Goal: Check status: Check status

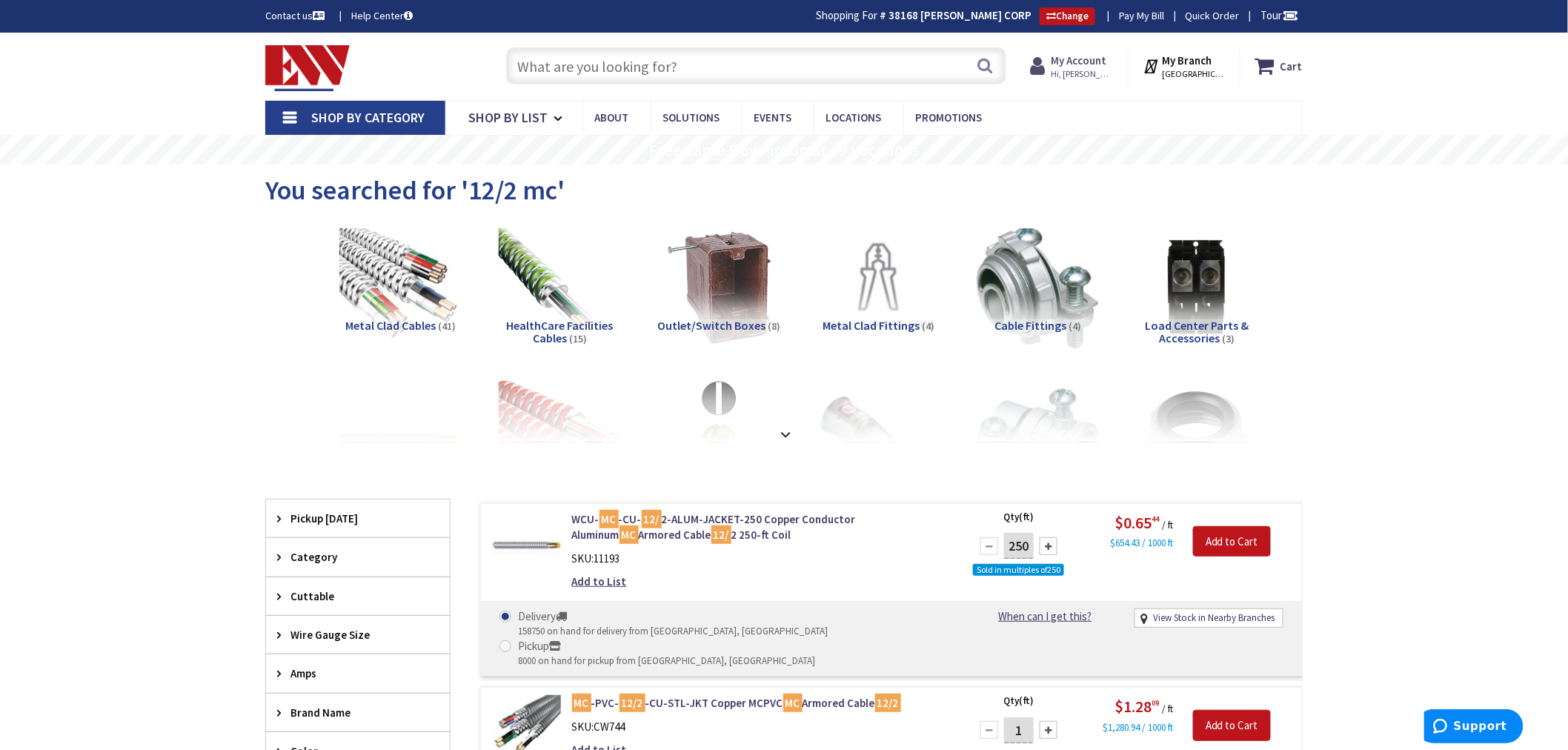
click at [1067, 58] on strong "My Account" at bounding box center [1079, 60] width 55 height 14
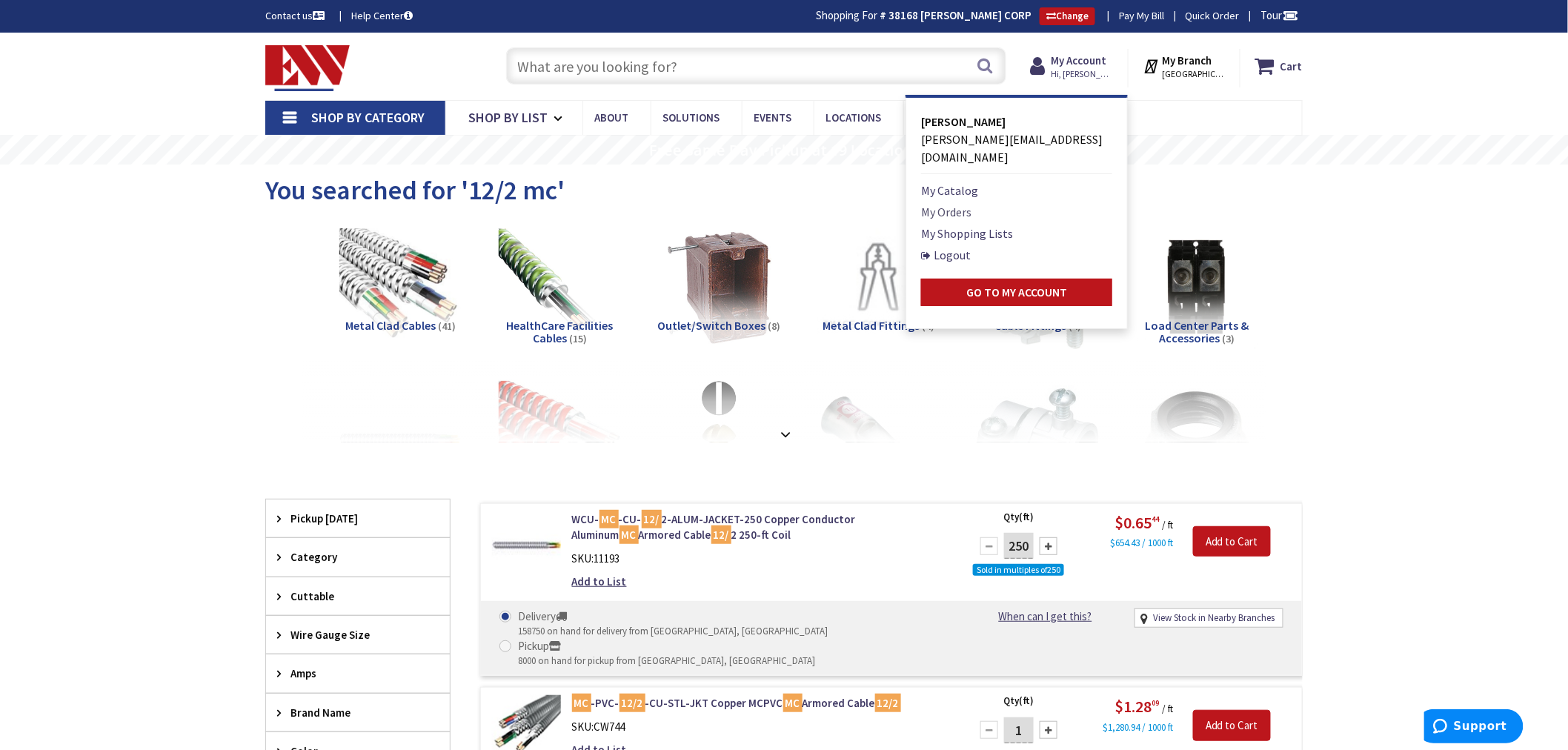
click at [938, 203] on link "My Orders" at bounding box center [946, 212] width 50 height 18
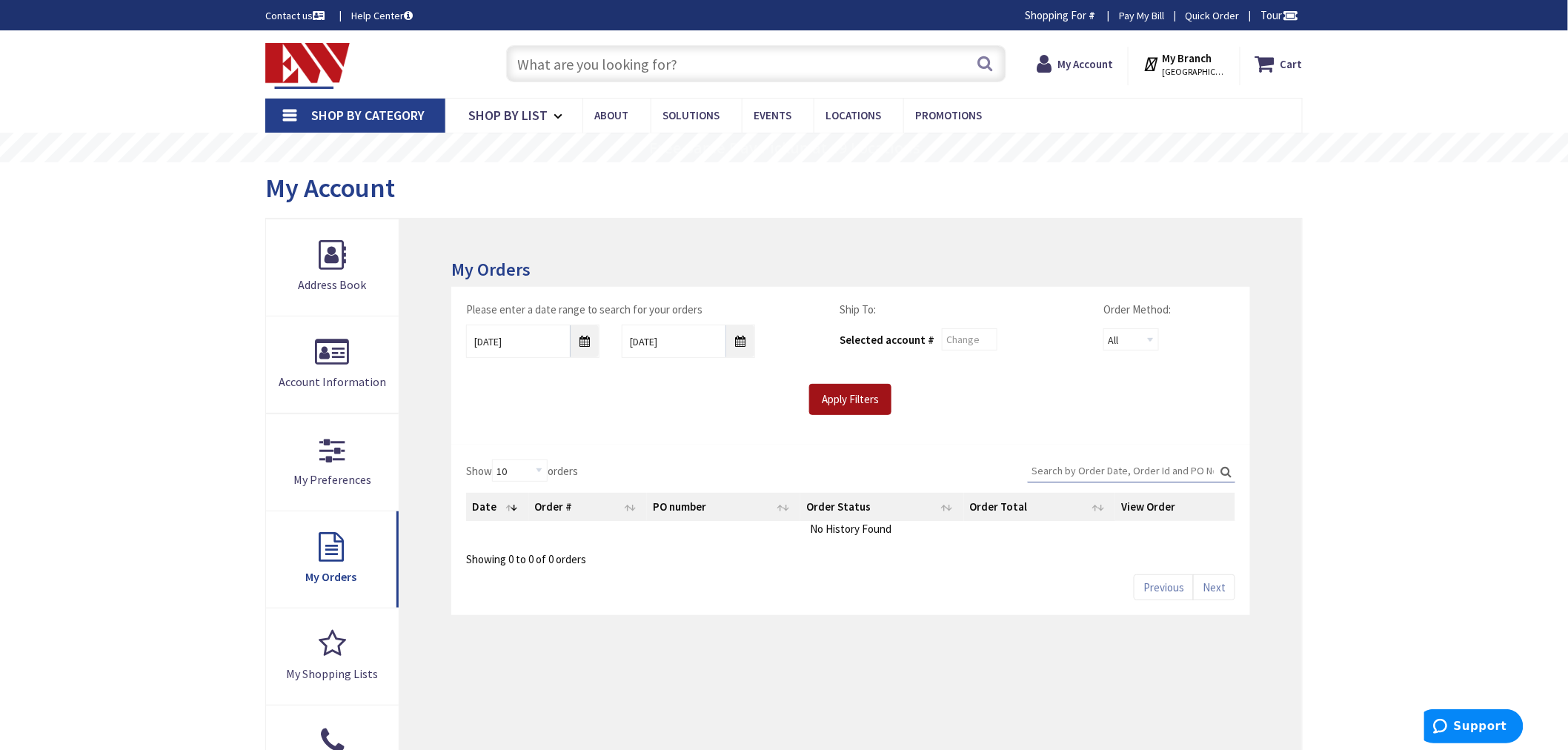
click at [860, 403] on input "Apply Filters" at bounding box center [849, 399] width 82 height 31
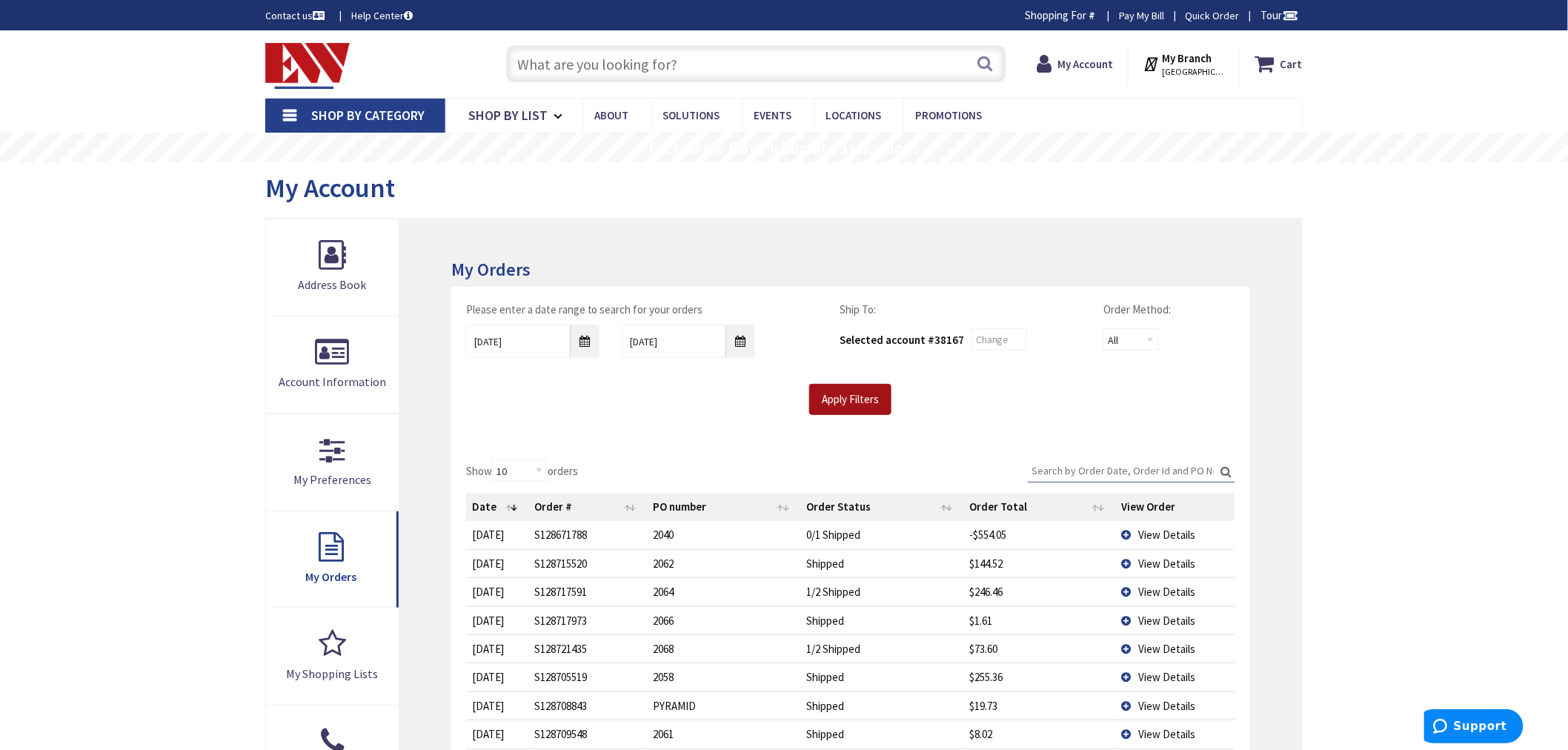
type input "[GEOGRAPHIC_DATA], [GEOGRAPHIC_DATA]"
click at [1065, 474] on input "Search:" at bounding box center [1131, 471] width 208 height 22
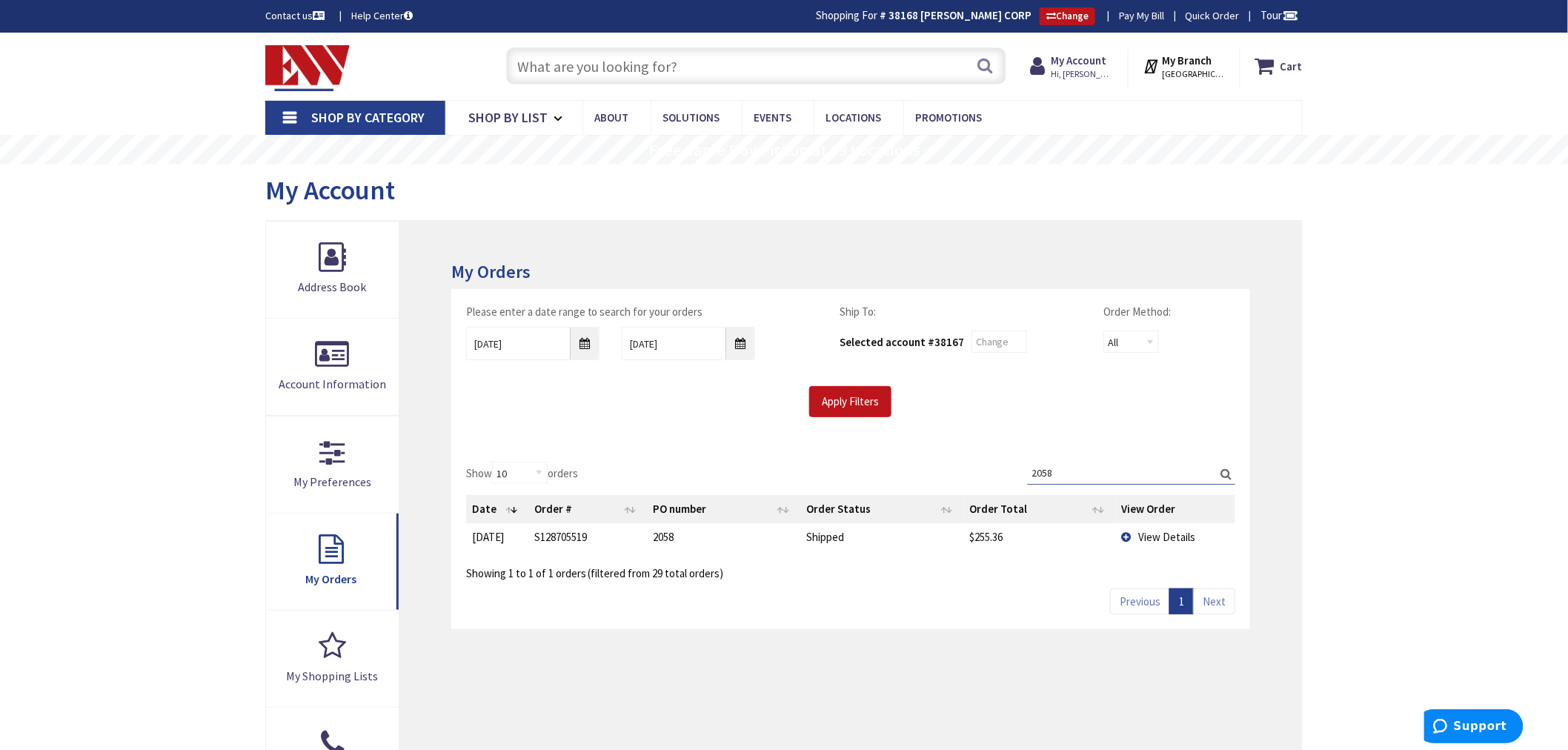
type input "2058"
click at [1134, 537] on td "View Details" at bounding box center [1174, 537] width 120 height 28
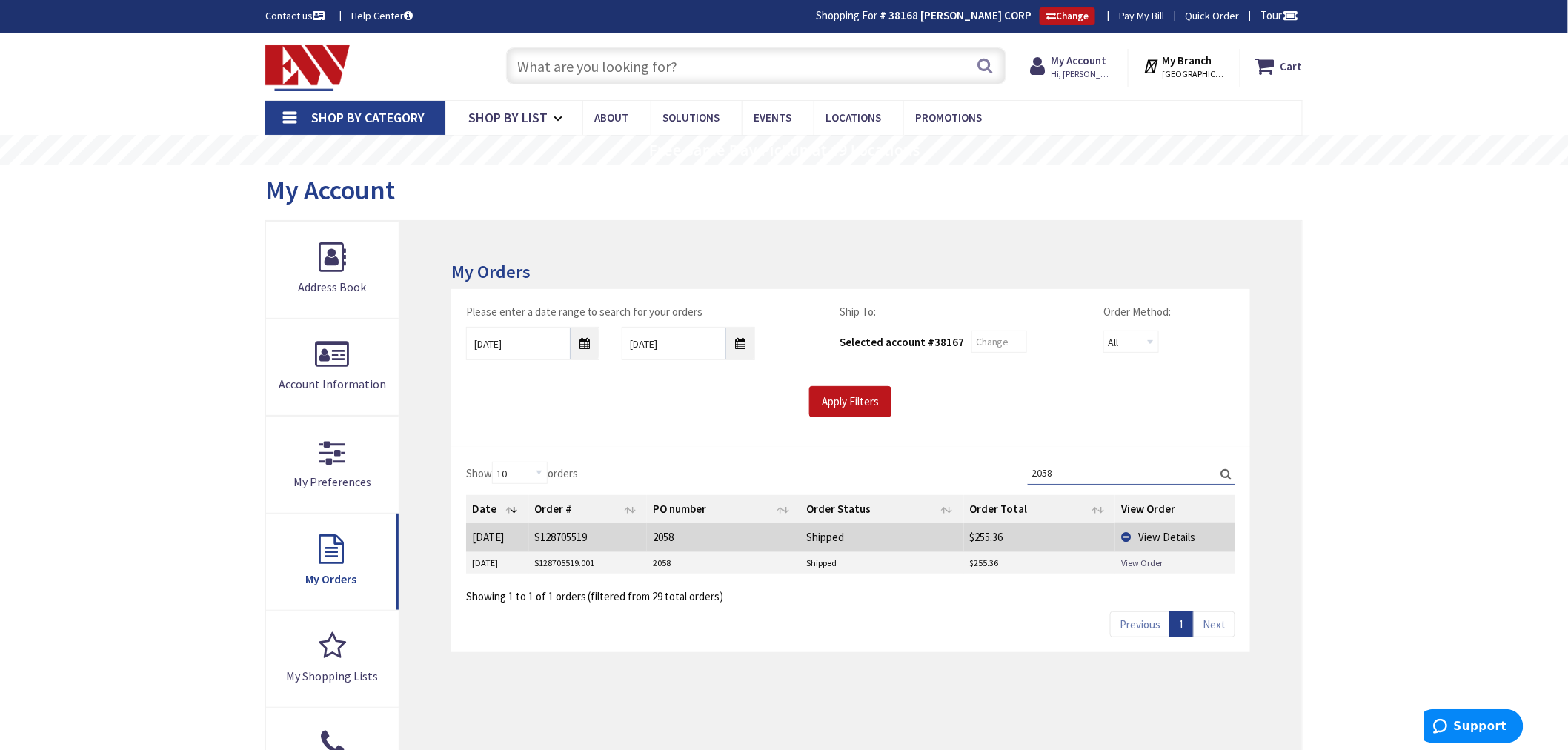
click at [1127, 559] on link "View Order" at bounding box center [1142, 563] width 41 height 13
